Goal: Information Seeking & Learning: Check status

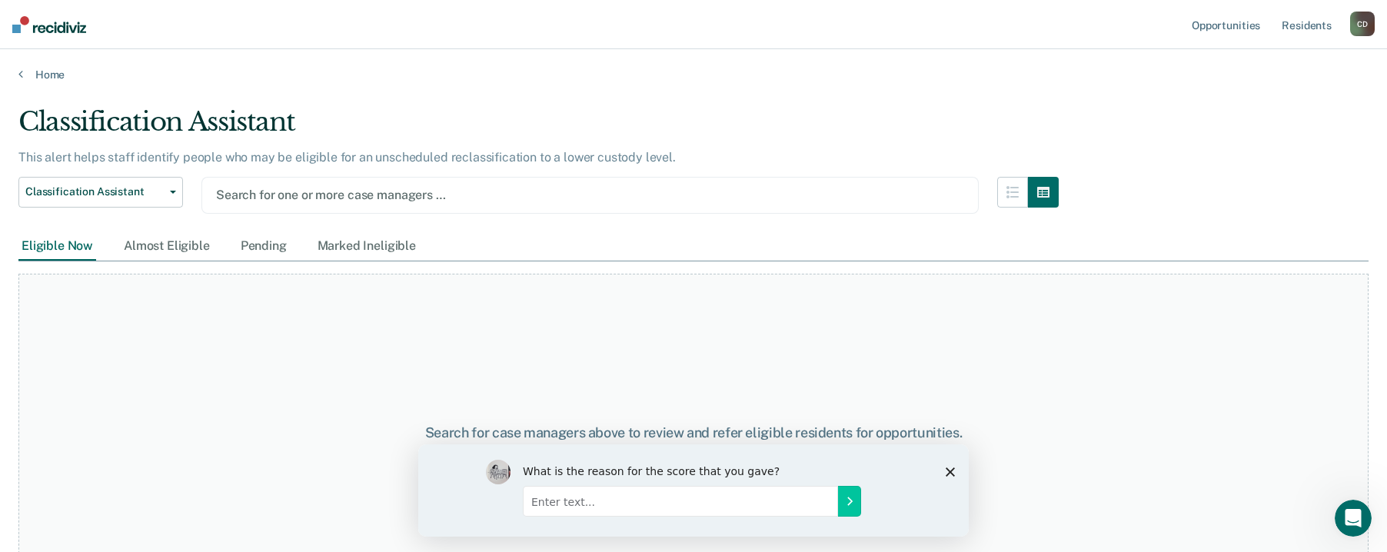
click at [77, 248] on div "Eligible Now" at bounding box center [57, 246] width 78 height 28
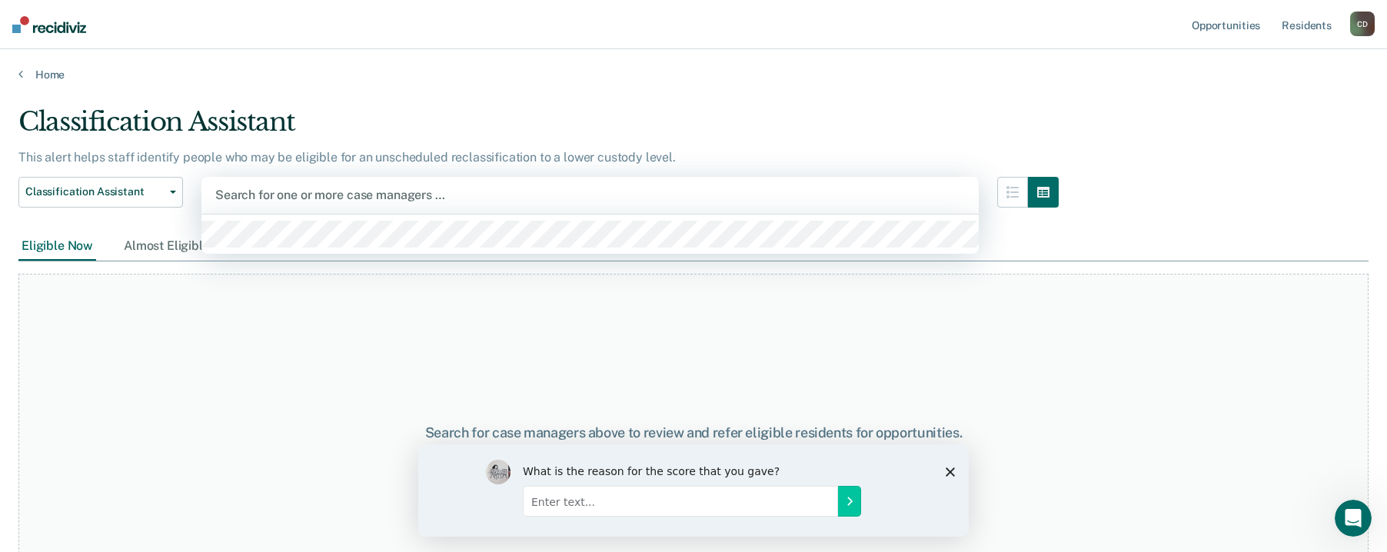
click at [609, 191] on div at bounding box center [590, 195] width 750 height 18
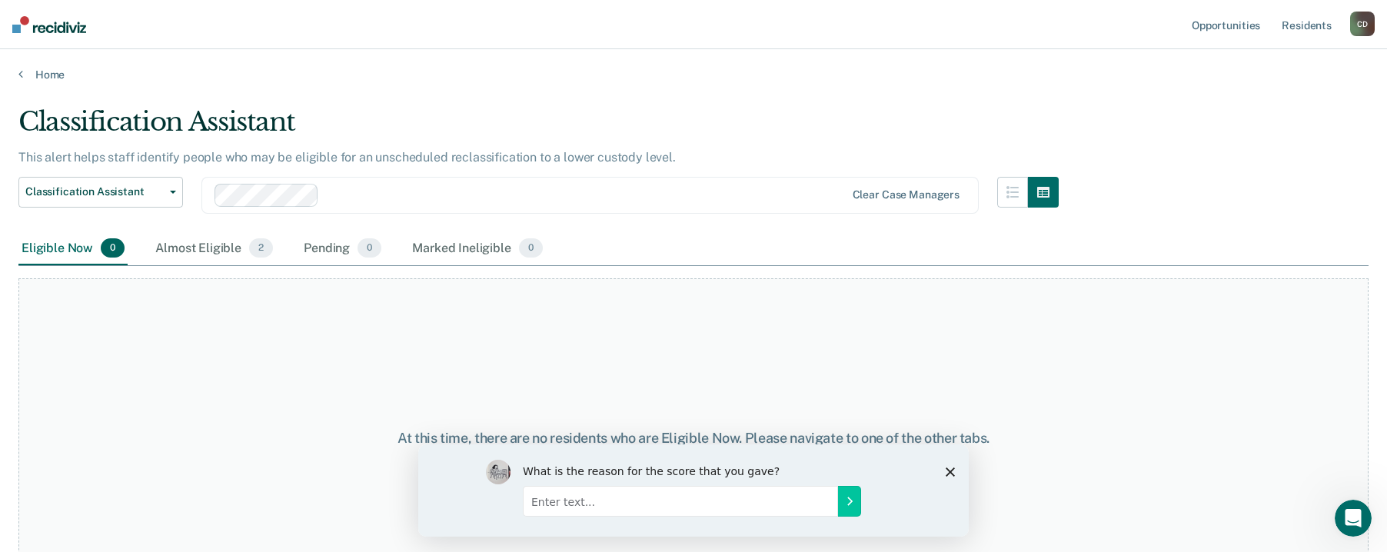
scroll to position [45, 0]
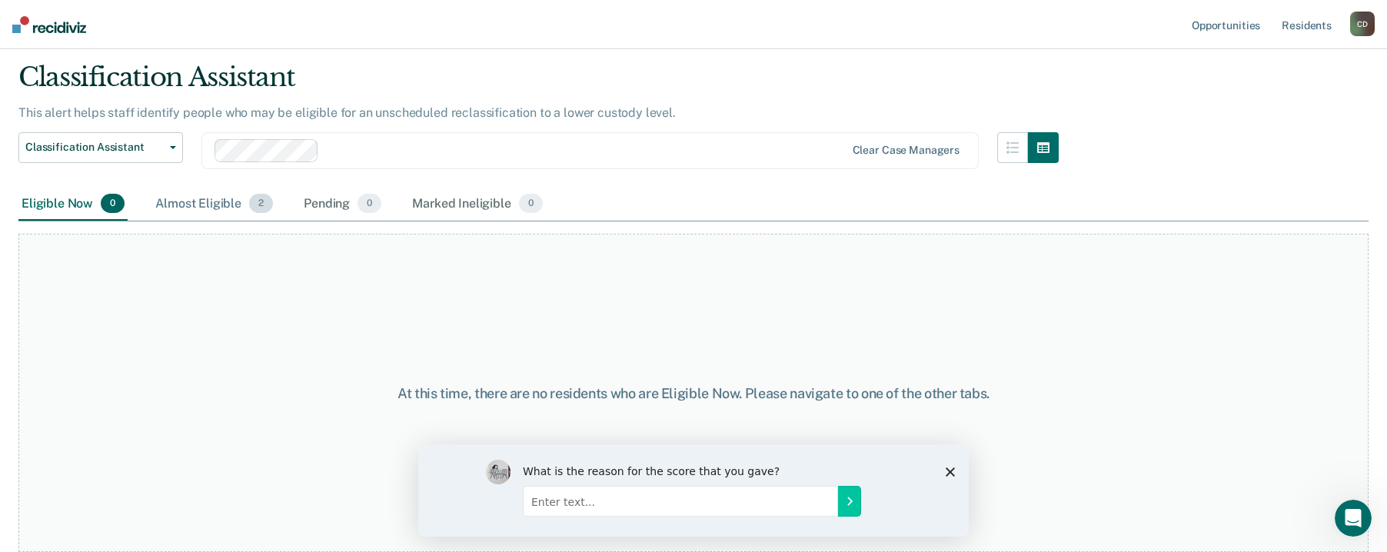
click at [196, 195] on div "Almost Eligible 2" at bounding box center [214, 205] width 124 height 34
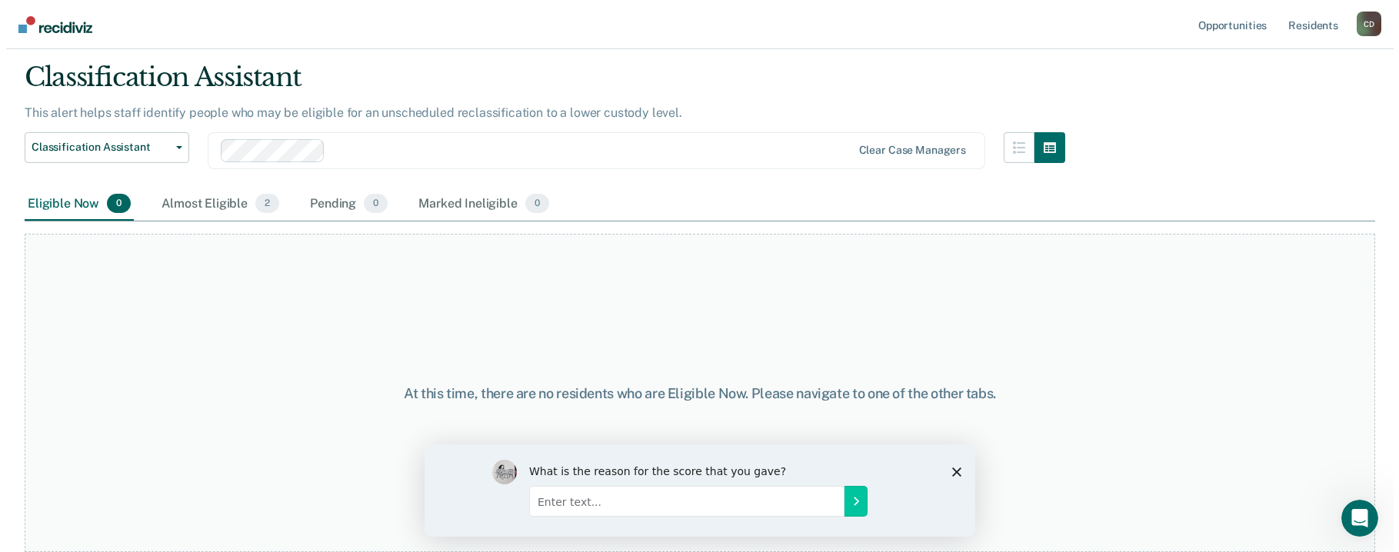
scroll to position [0, 0]
